Goal: Task Accomplishment & Management: Use online tool/utility

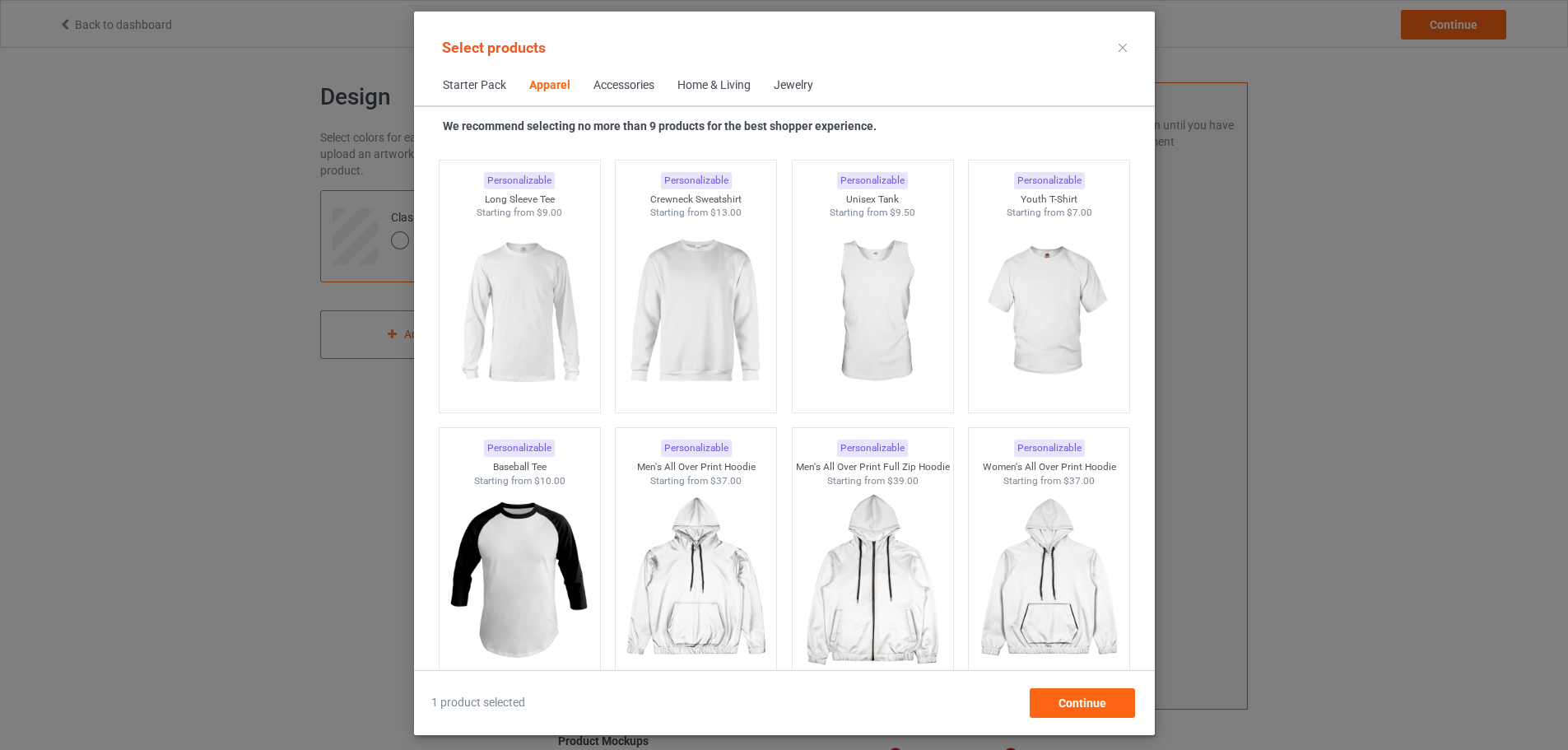
scroll to position [1107, 0]
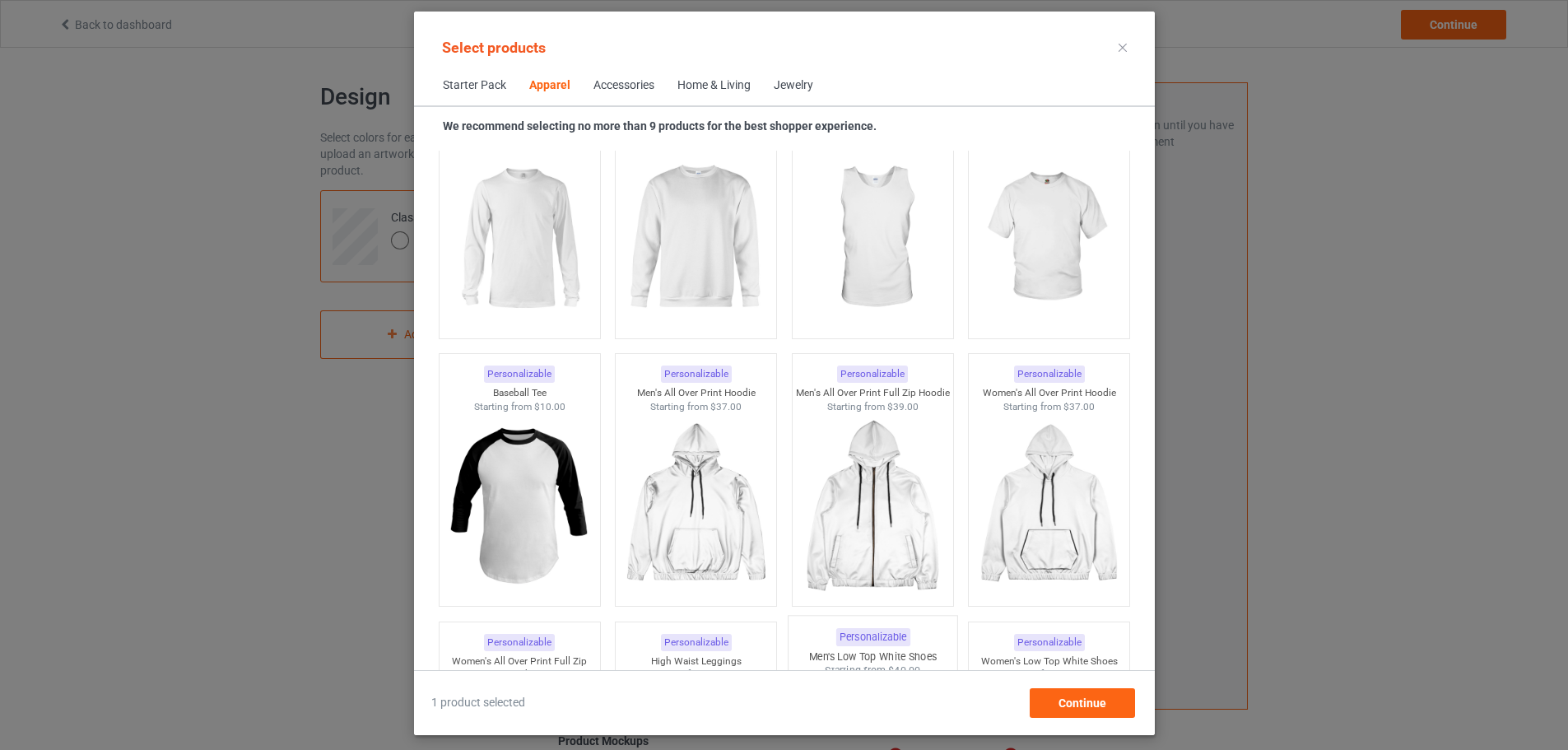
scroll to position [1399, 0]
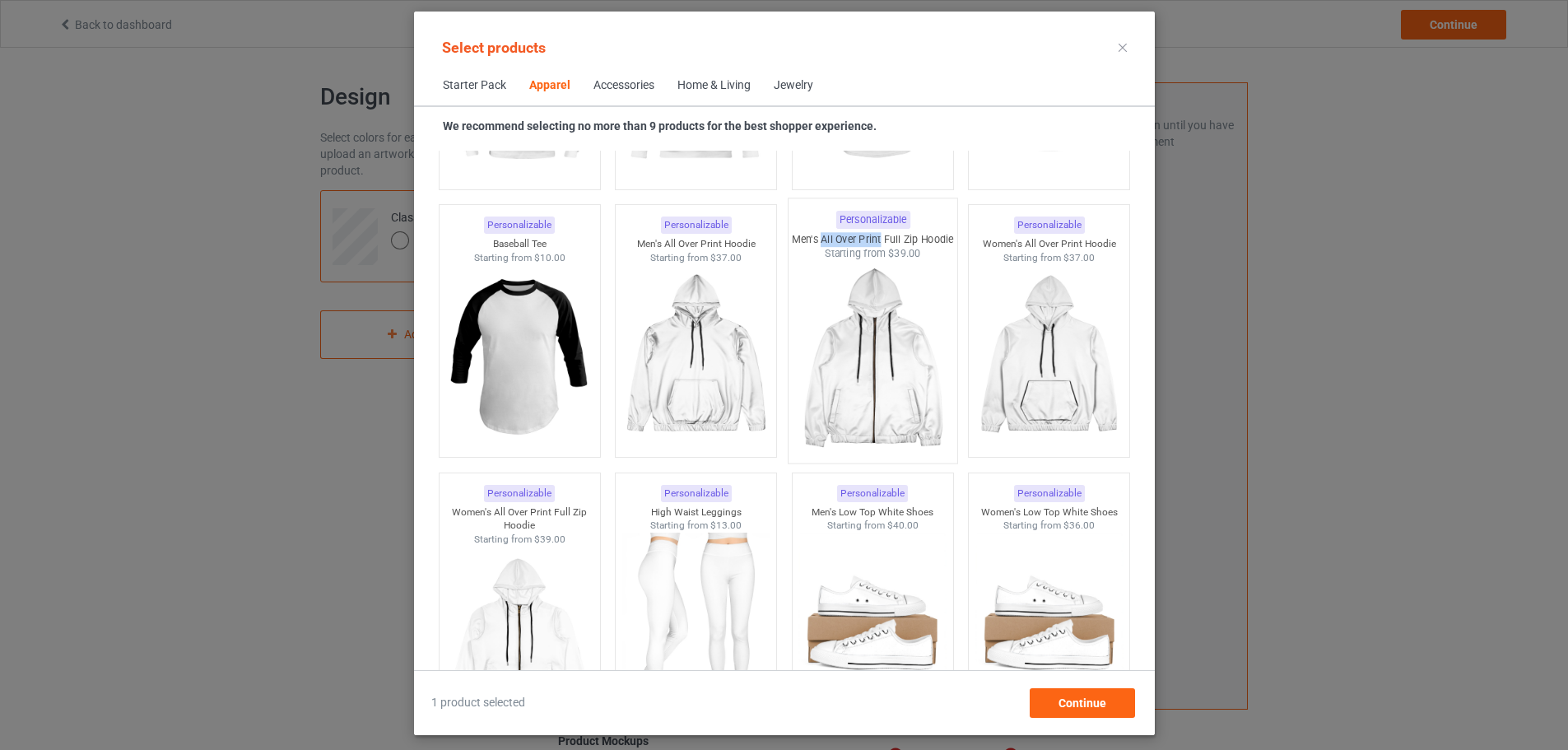
drag, startPoint x: 821, startPoint y: 236, endPoint x: 878, endPoint y: 239, distance: 57.1
click at [878, 239] on div "Men's All Over Print Full Zip Hoodie" at bounding box center [872, 239] width 169 height 14
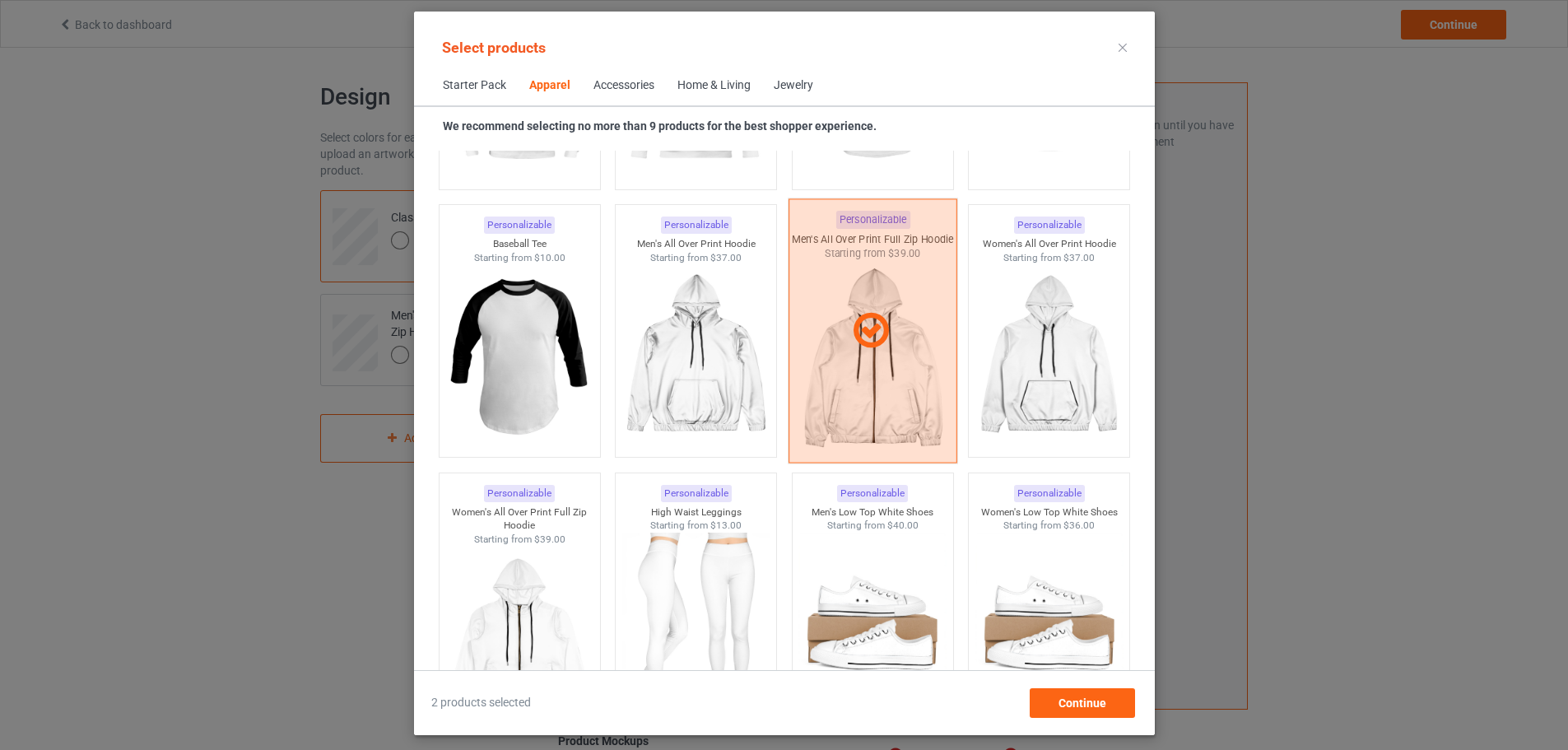
drag, startPoint x: 874, startPoint y: 239, endPoint x: 841, endPoint y: 239, distance: 33.0
click at [843, 239] on div at bounding box center [872, 331] width 169 height 265
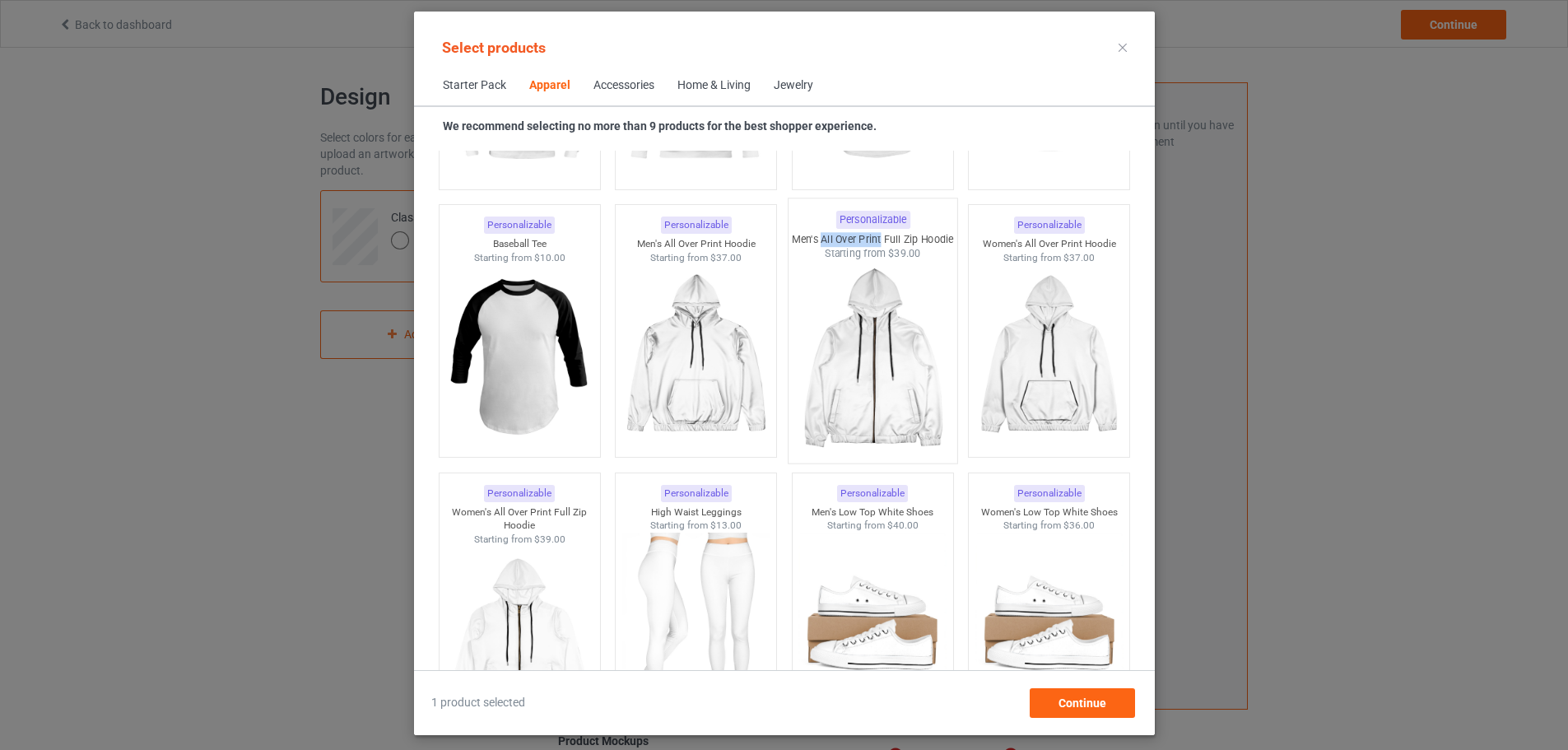
drag, startPoint x: 818, startPoint y: 240, endPoint x: 879, endPoint y: 239, distance: 61.0
click at [879, 239] on div "Men's All Over Print Full Zip Hoodie" at bounding box center [872, 239] width 169 height 14
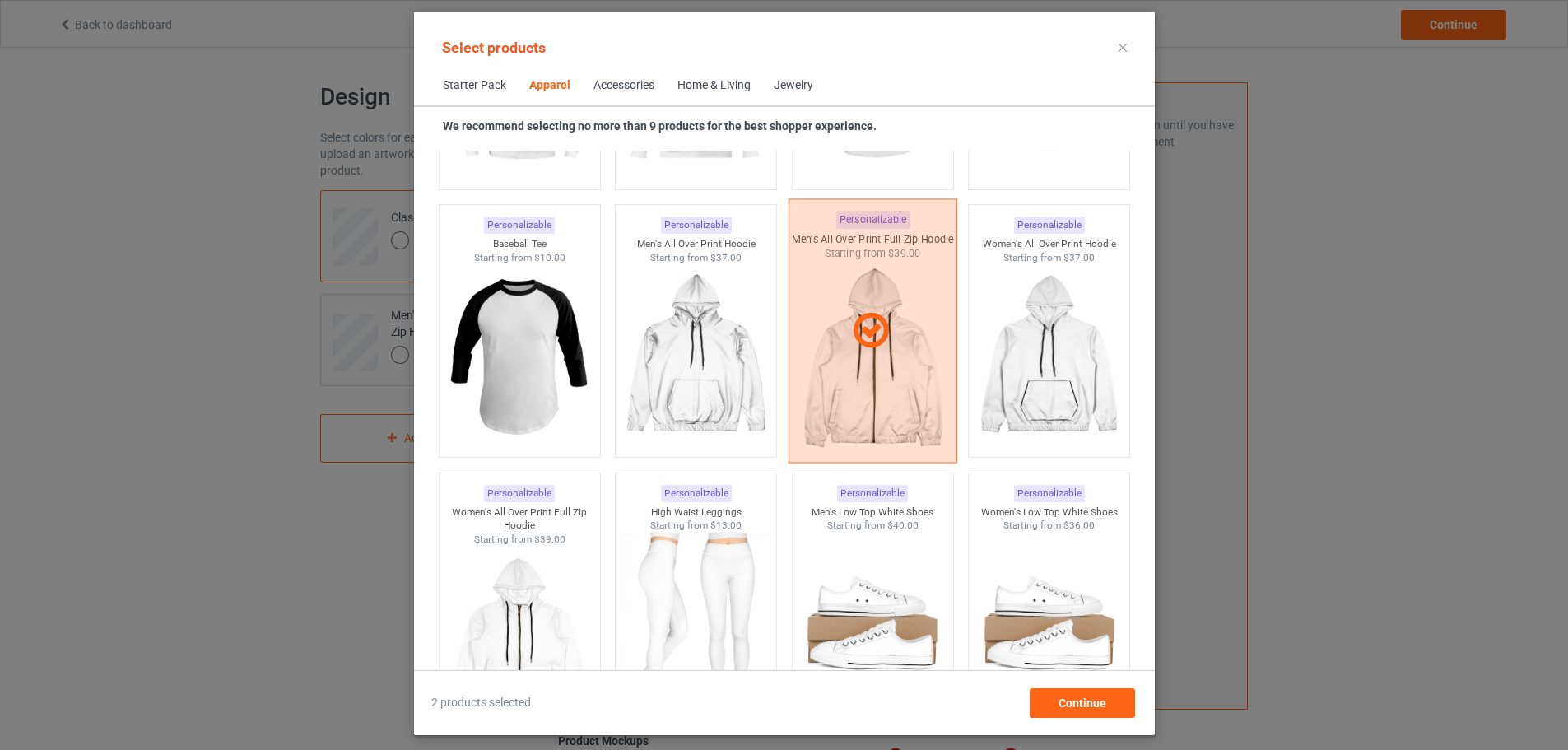
drag, startPoint x: 879, startPoint y: 239, endPoint x: 855, endPoint y: 239, distance: 24.0
click at [855, 239] on div at bounding box center [872, 331] width 169 height 265
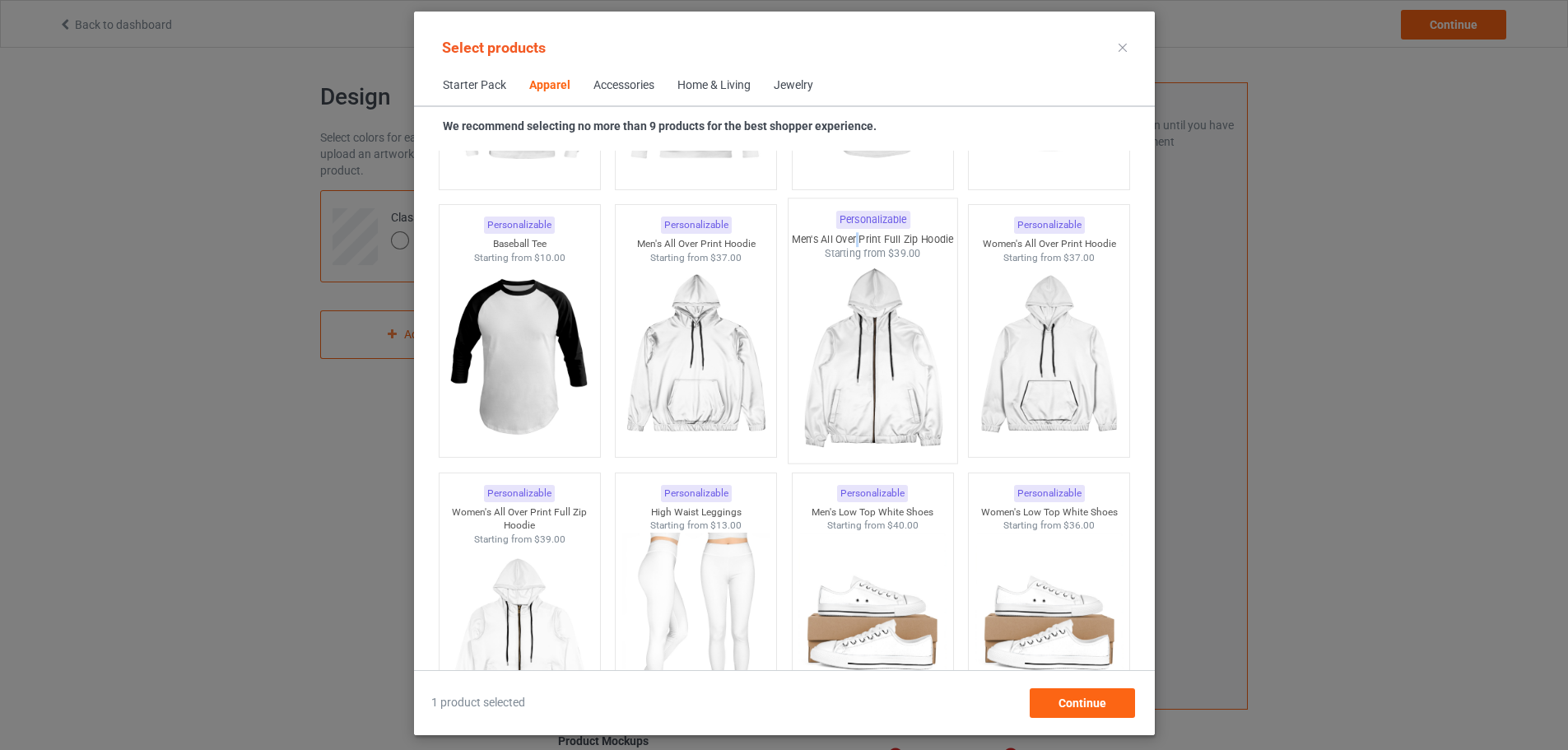
click at [855, 239] on div "Men's All Over Print Full Zip Hoodie" at bounding box center [872, 239] width 169 height 14
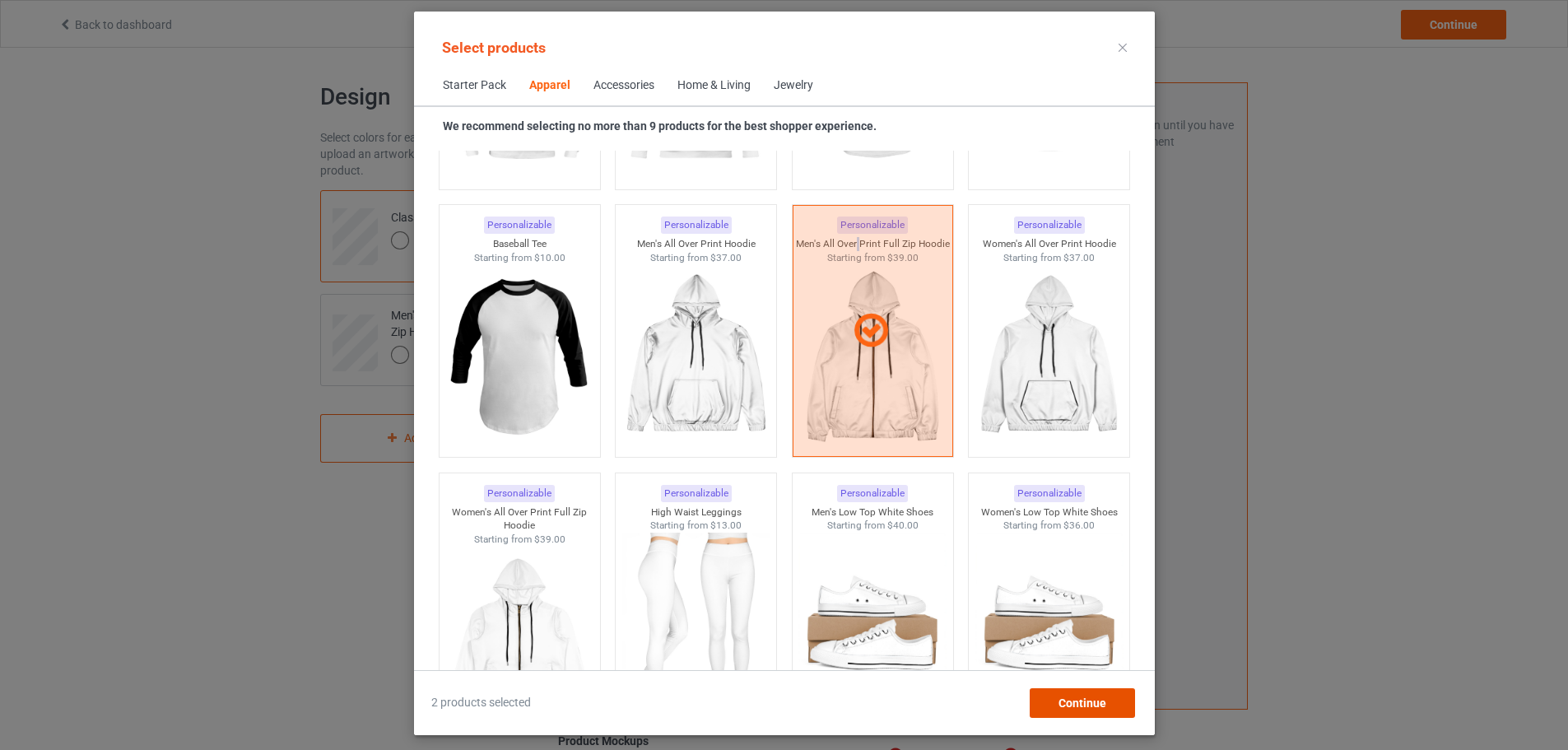
click at [1105, 705] on span "Continue" at bounding box center [1081, 702] width 48 height 13
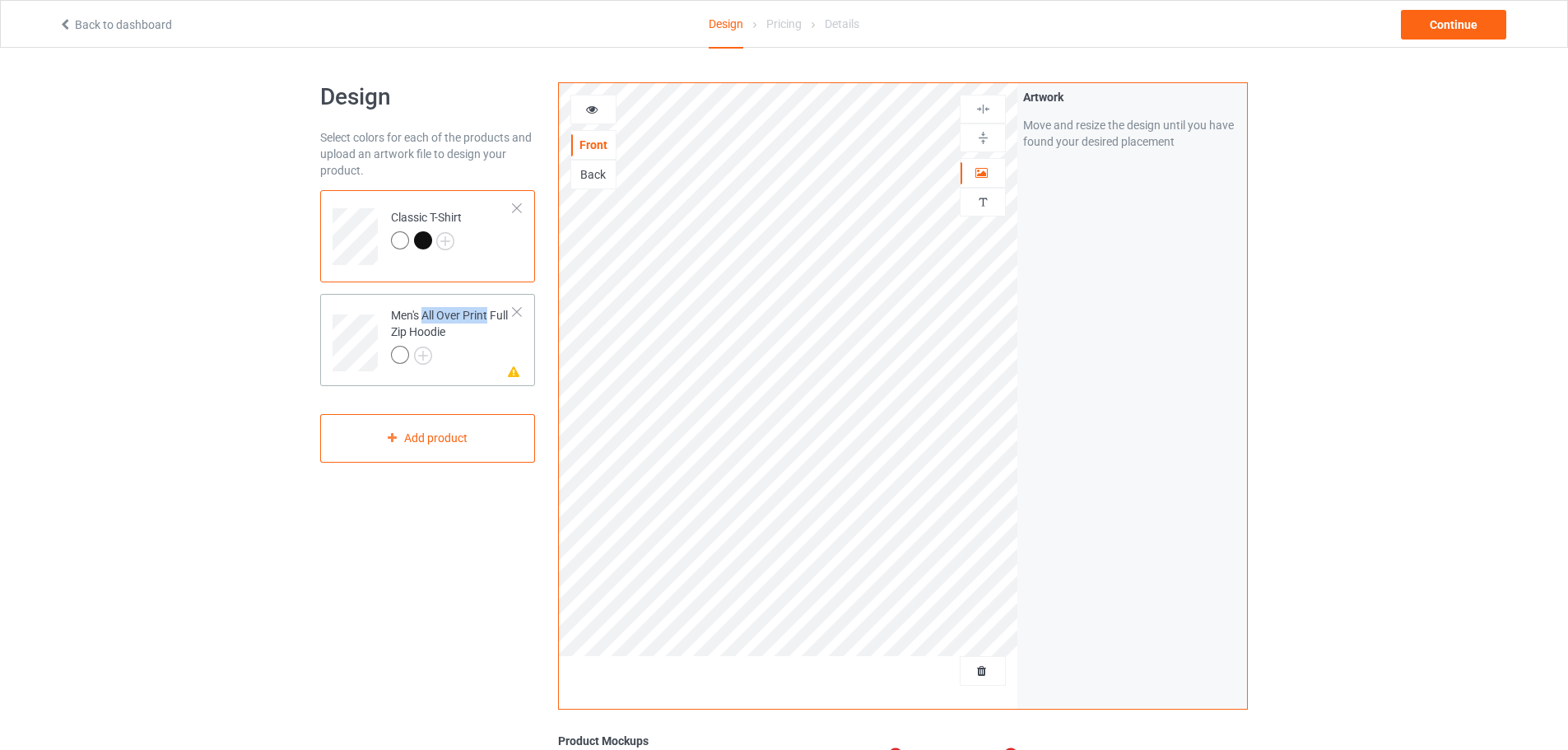
drag, startPoint x: 427, startPoint y: 312, endPoint x: 488, endPoint y: 313, distance: 61.0
click at [488, 313] on div "Men's All Over Print Full Zip Hoodie" at bounding box center [453, 334] width 123 height 56
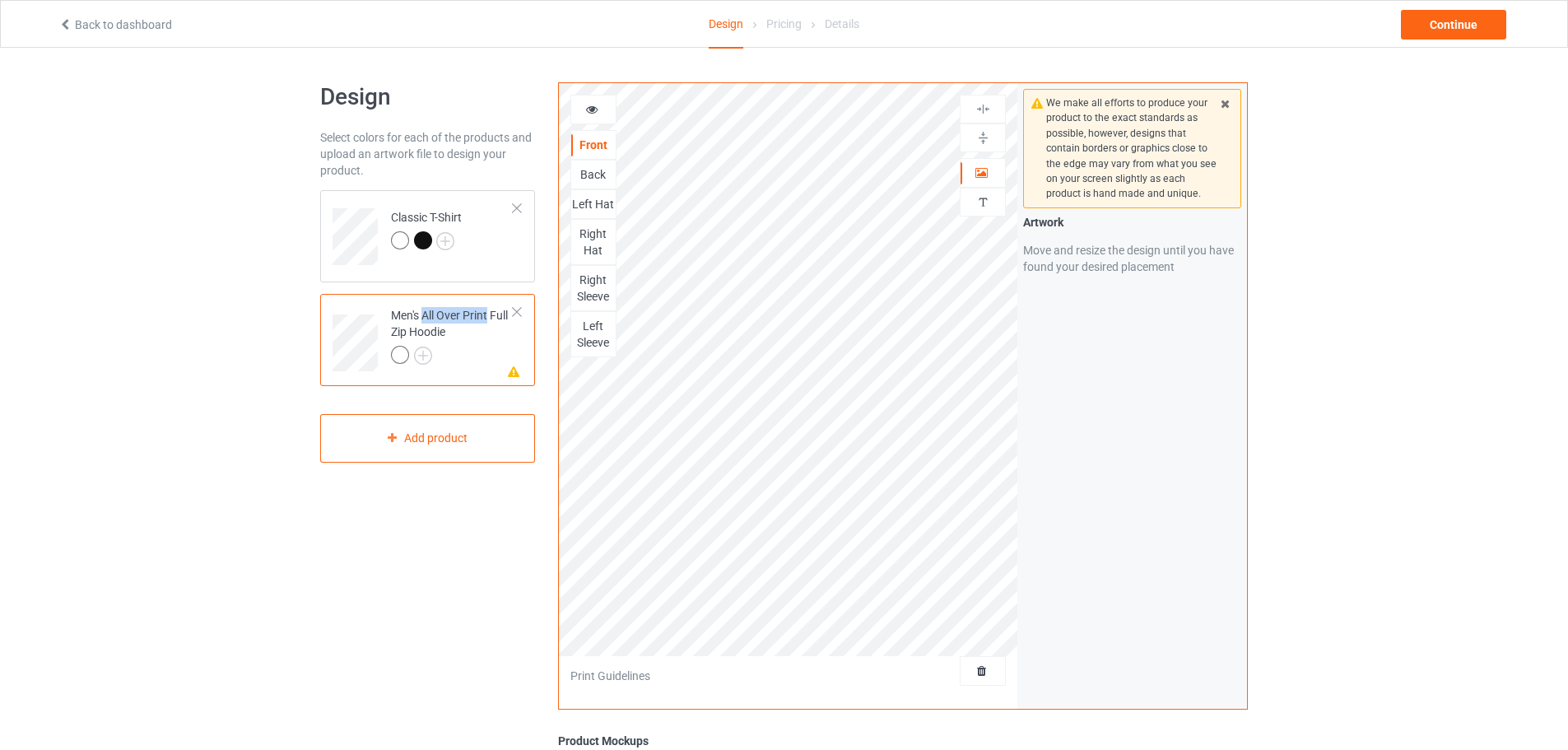
click at [99, 30] on link "Back to dashboard" at bounding box center [115, 24] width 113 height 13
